Goal: Information Seeking & Learning: Find specific fact

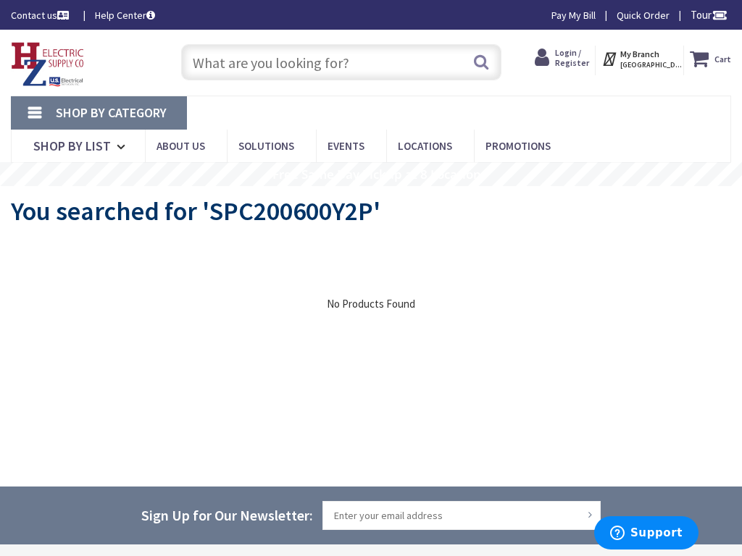
type input "E Romeo Rd, [GEOGRAPHIC_DATA], IL 60446, [GEOGRAPHIC_DATA]"
